Goal: Transaction & Acquisition: Purchase product/service

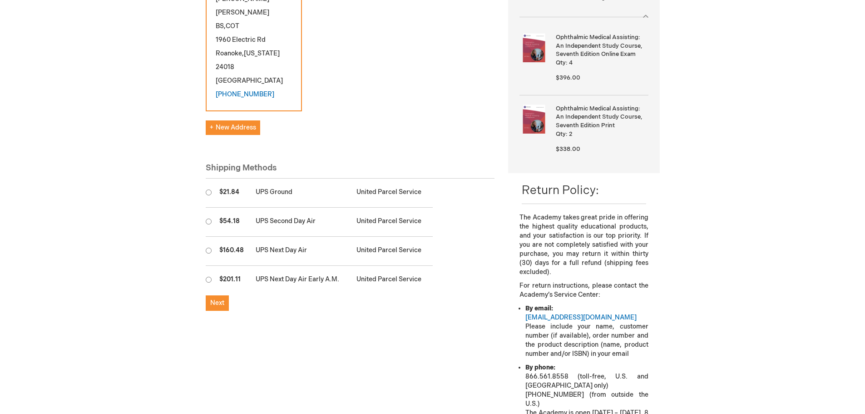
scroll to position [182, 0]
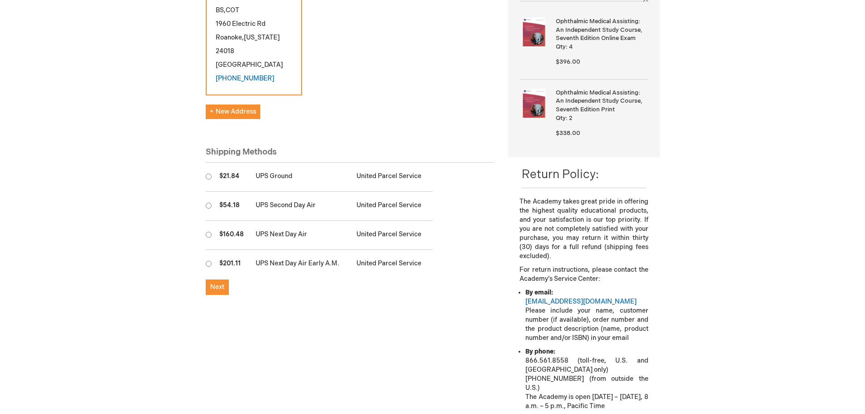
click at [207, 173] on input "radio" at bounding box center [209, 176] width 6 height 6
radio input "true"
click at [214, 283] on span "Next" at bounding box center [217, 287] width 14 height 8
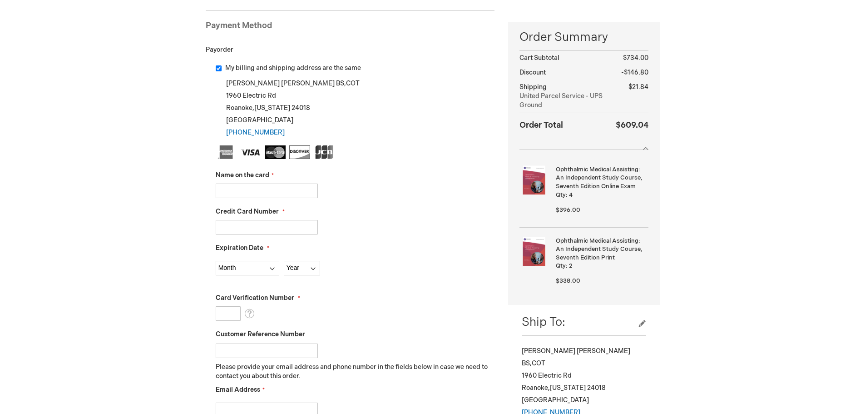
scroll to position [136, 0]
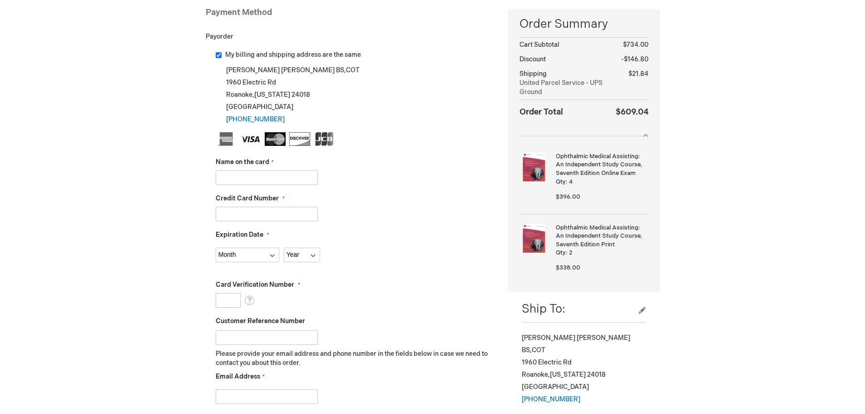
click at [278, 184] on input "Name on the card" at bounding box center [267, 177] width 102 height 15
type input "William Thompson MD"
type input "378754213701036"
select select "6"
select select "2027"
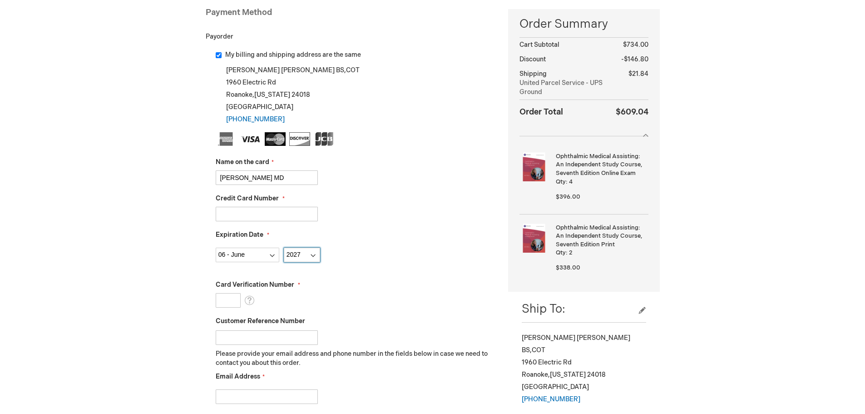
type input "3195"
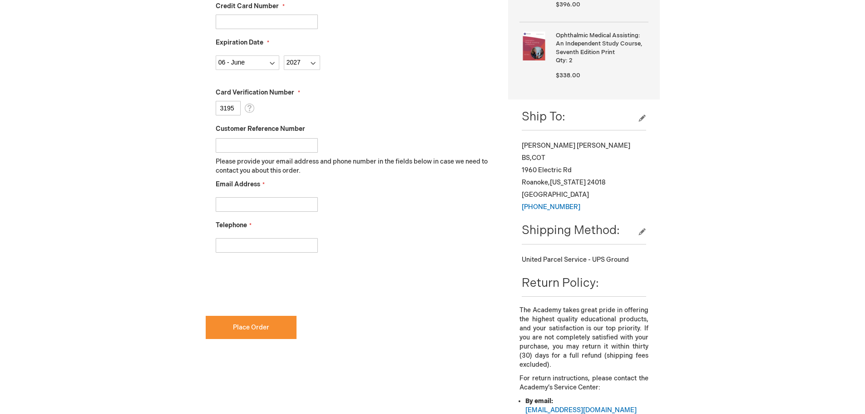
scroll to position [363, 0]
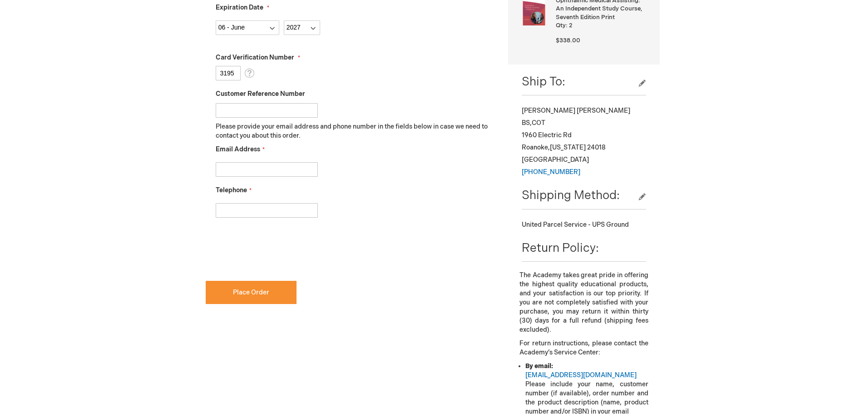
checkbox input "true"
click at [268, 169] on input "Email Address" at bounding box center [267, 169] width 102 height 15
click at [263, 172] on input "cagnew" at bounding box center [267, 169] width 102 height 15
type input "cagnew@eyecaresurgery.com"
click at [293, 212] on input "Telephone" at bounding box center [267, 210] width 102 height 15
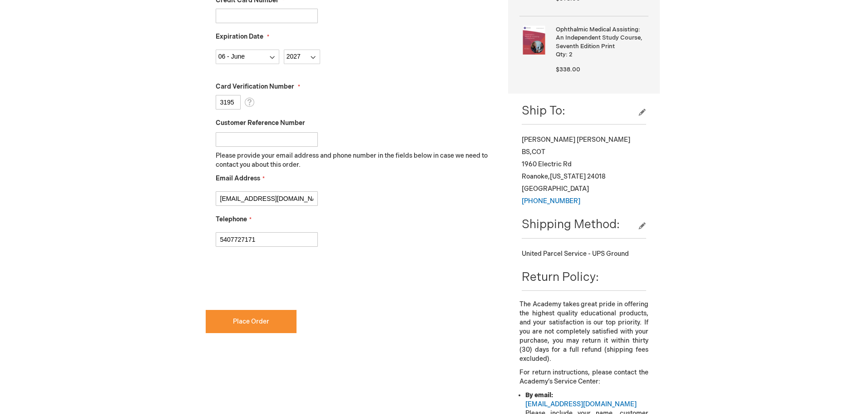
scroll to position [318, 0]
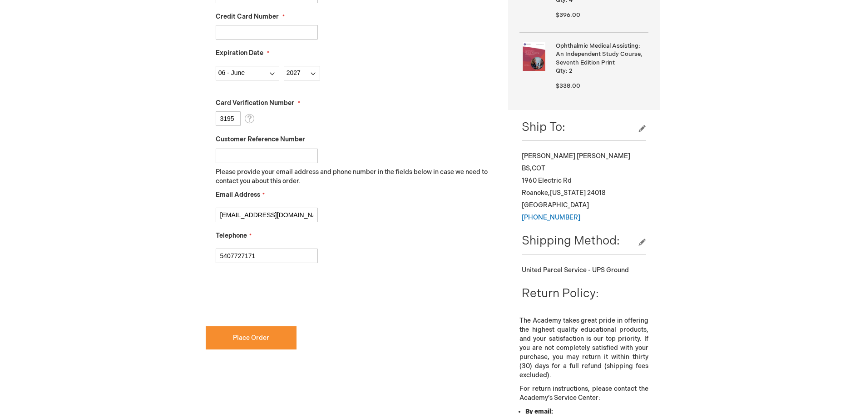
type input "5407727171"
click at [433, 260] on div "5407727171" at bounding box center [355, 253] width 279 height 19
click at [273, 345] on button "Place Order" at bounding box center [251, 337] width 91 height 23
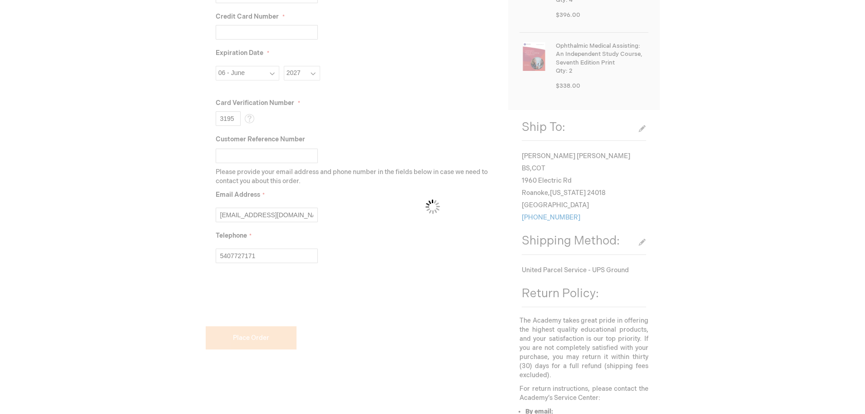
checkbox input "false"
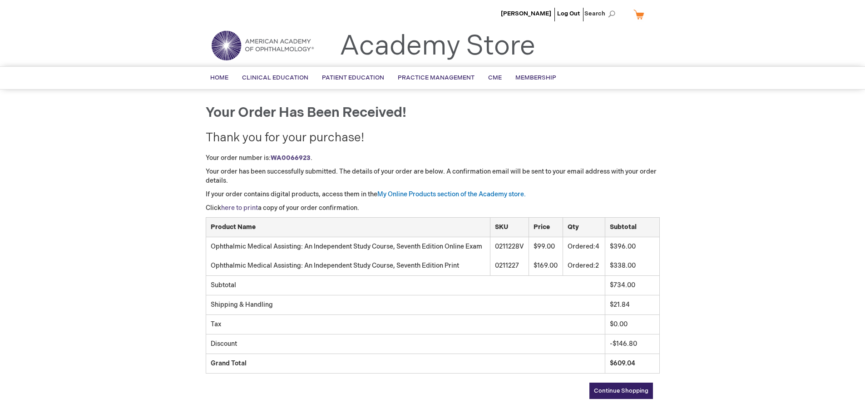
click at [245, 209] on link "here to print" at bounding box center [239, 208] width 37 height 8
click at [579, 13] on link "Log Out" at bounding box center [568, 13] width 23 height 7
